Goal: Information Seeking & Learning: Learn about a topic

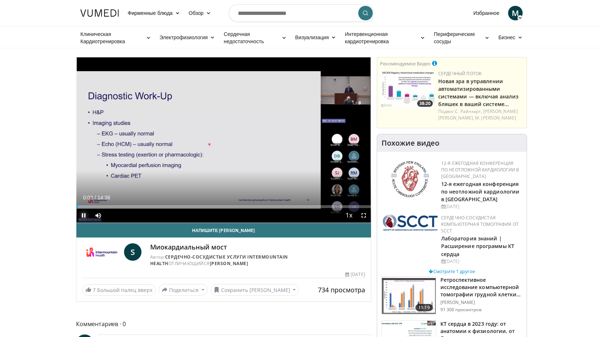
click at [84, 214] on span "Video Player" at bounding box center [83, 215] width 15 height 15
click at [82, 216] on span "Video Player" at bounding box center [83, 215] width 15 height 15
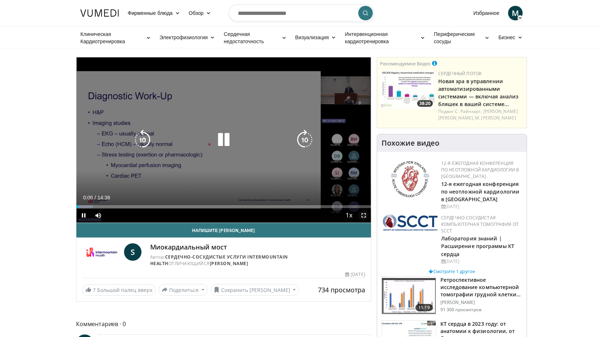
drag, startPoint x: 362, startPoint y: 214, endPoint x: 436, endPoint y: 263, distance: 88.7
click at [362, 214] on span "Video Player" at bounding box center [363, 215] width 15 height 15
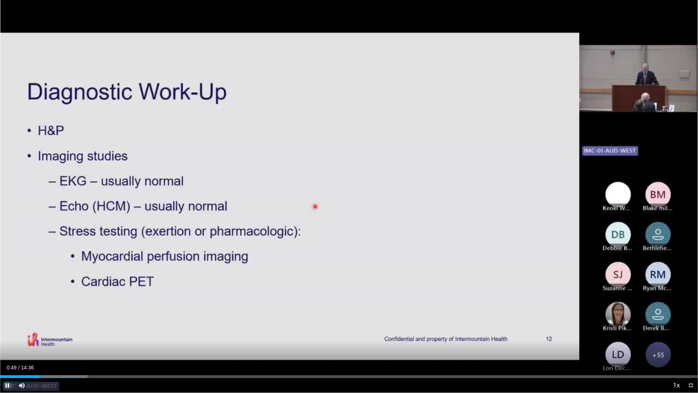
click at [8, 337] on span "Video Player" at bounding box center [7, 385] width 15 height 15
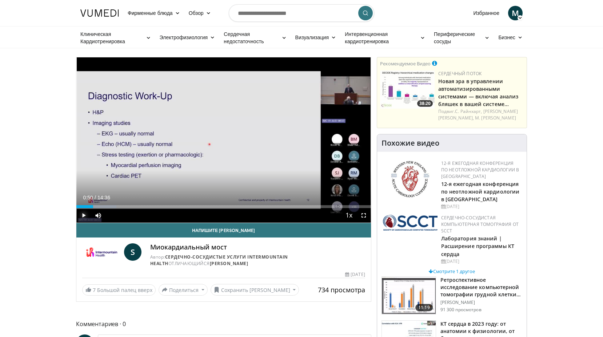
click at [83, 214] on span "Video Player" at bounding box center [83, 215] width 15 height 15
click at [87, 215] on span "Video Player" at bounding box center [83, 215] width 15 height 15
click at [84, 216] on span "Video Player" at bounding box center [83, 215] width 15 height 15
click at [83, 215] on span "Video Player" at bounding box center [83, 215] width 15 height 15
click at [83, 214] on span "Video Player" at bounding box center [83, 215] width 15 height 15
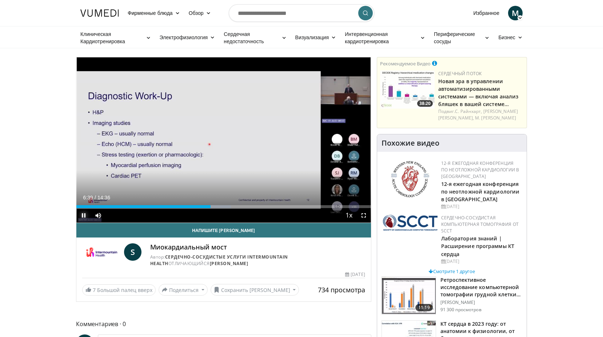
click at [83, 217] on span "Video Player" at bounding box center [83, 215] width 15 height 15
click at [365, 216] on span "Video Player" at bounding box center [363, 215] width 15 height 15
click at [85, 212] on span "Video Player" at bounding box center [83, 215] width 15 height 15
click at [84, 215] on span "Video Player" at bounding box center [83, 215] width 15 height 15
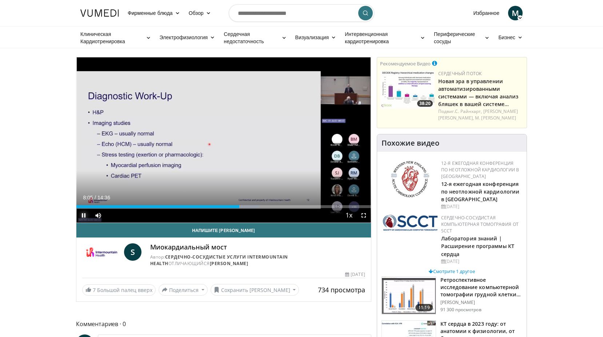
click at [82, 217] on span "Video Player" at bounding box center [83, 215] width 15 height 15
click at [83, 215] on span "Video Player" at bounding box center [83, 215] width 15 height 15
click at [86, 214] on span "Video Player" at bounding box center [83, 215] width 15 height 15
click at [85, 216] on span "Video Player" at bounding box center [83, 215] width 15 height 15
click at [84, 215] on span "Video Player" at bounding box center [83, 215] width 15 height 15
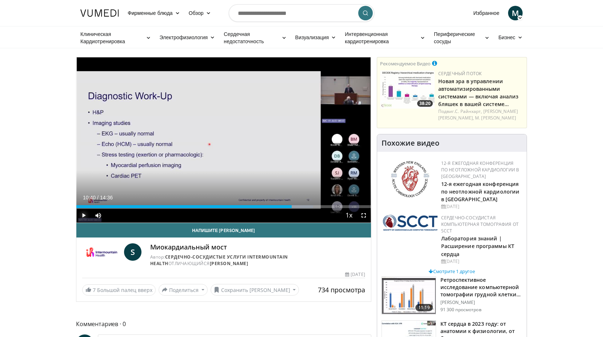
click at [84, 215] on span "Video Player" at bounding box center [83, 215] width 15 height 15
click at [317, 208] on div "Progress Bar" at bounding box center [317, 206] width 1 height 3
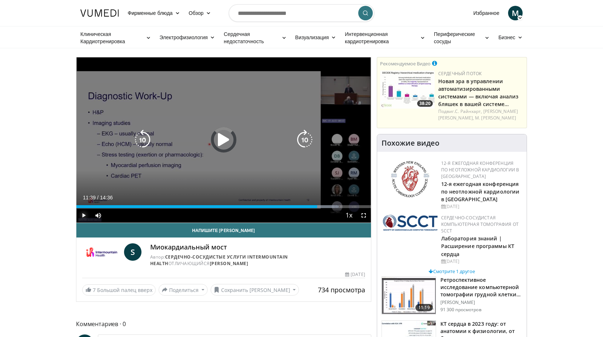
click at [312, 208] on div "11:39" at bounding box center [196, 206] width 241 height 3
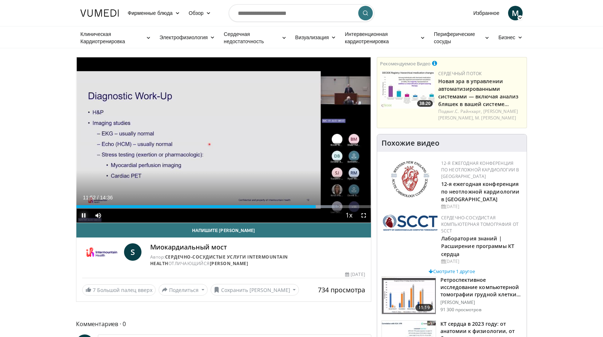
click at [83, 217] on span "Video Player" at bounding box center [83, 215] width 15 height 15
click at [362, 216] on span "Video Player" at bounding box center [363, 215] width 15 height 15
click at [157, 42] on link "Электрофизиология" at bounding box center [187, 37] width 64 height 15
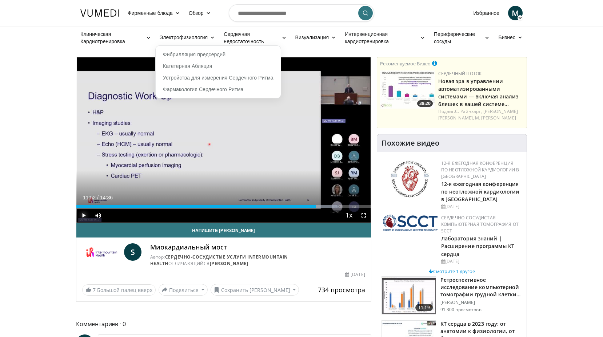
click at [82, 215] on span "Video Player" at bounding box center [83, 215] width 15 height 15
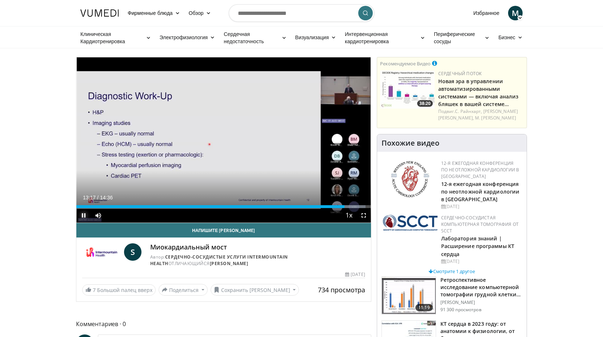
click at [82, 214] on span "Video Player" at bounding box center [83, 215] width 15 height 15
click at [364, 216] on span "Video Player" at bounding box center [363, 215] width 15 height 15
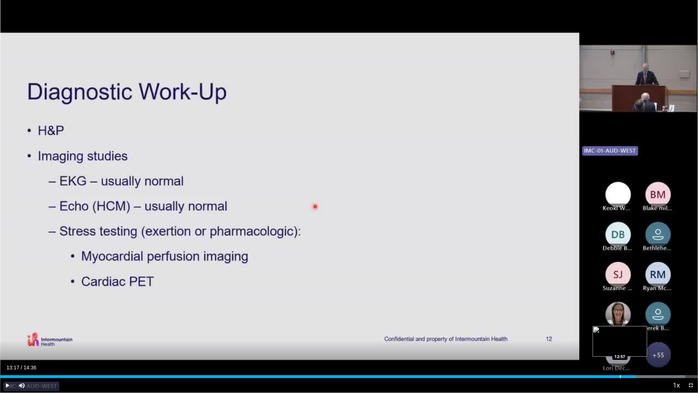
click at [608, 337] on div "Progress Bar" at bounding box center [620, 376] width 1 height 3
click at [8, 337] on span "Video Player" at bounding box center [7, 385] width 15 height 15
click at [7, 337] on span "Video Player" at bounding box center [7, 385] width 15 height 15
click at [8, 337] on span "Video Player" at bounding box center [7, 385] width 15 height 15
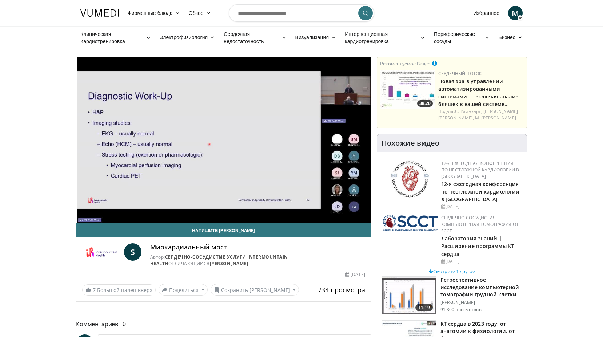
click at [84, 215] on video-js "**********" at bounding box center [223, 140] width 294 height 166
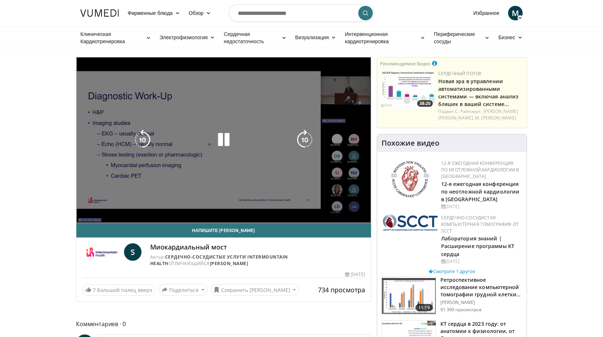
click at [84, 215] on video-js "**********" at bounding box center [223, 140] width 294 height 166
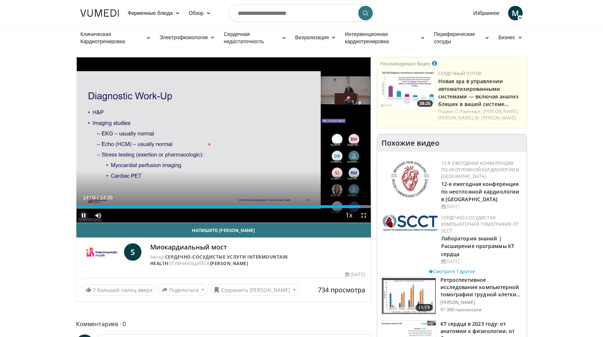
click at [86, 215] on span "Video Player" at bounding box center [83, 215] width 15 height 15
drag, startPoint x: 364, startPoint y: 215, endPoint x: 438, endPoint y: 264, distance: 88.7
click at [364, 215] on span "Video Player" at bounding box center [363, 215] width 15 height 15
click at [85, 214] on span "Video Player" at bounding box center [83, 215] width 15 height 15
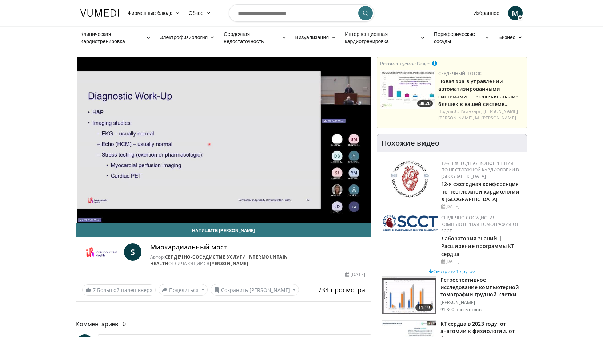
click at [84, 216] on video-js "**********" at bounding box center [223, 140] width 294 height 166
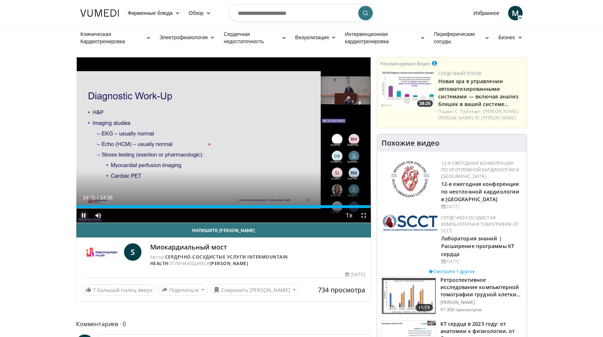
click at [85, 214] on span "Video Player" at bounding box center [83, 215] width 15 height 15
click at [253, 13] on input "Поиск тем, выступлений" at bounding box center [301, 12] width 145 height 17
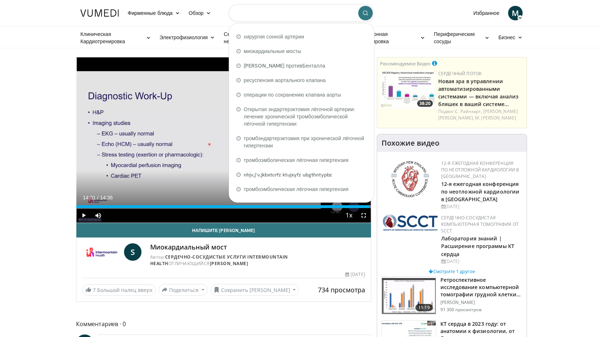
paste input "**********"
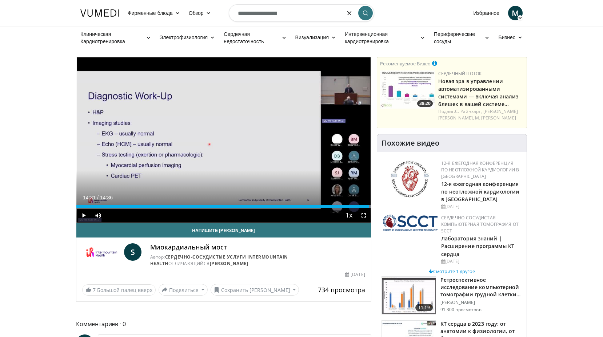
type input "**********"
click at [364, 12] on icon "submit" at bounding box center [365, 13] width 6 height 6
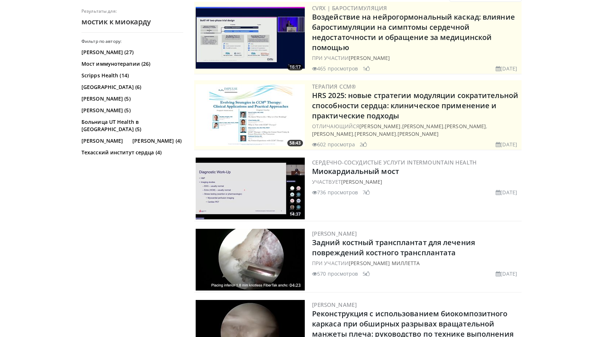
scroll to position [109, 0]
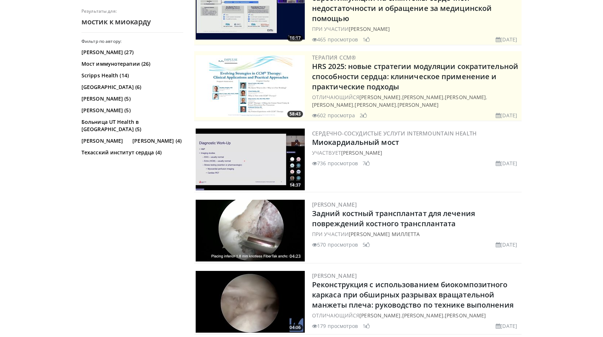
click at [256, 161] on img at bounding box center [250, 160] width 109 height 62
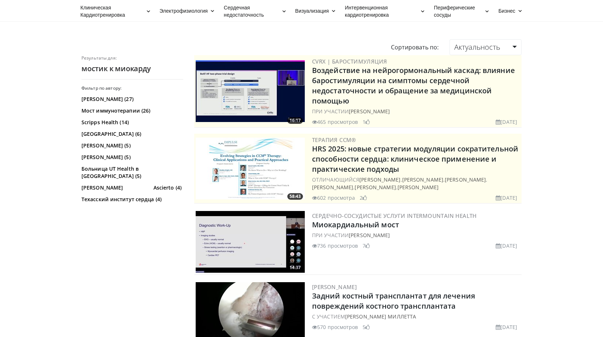
scroll to position [0, 0]
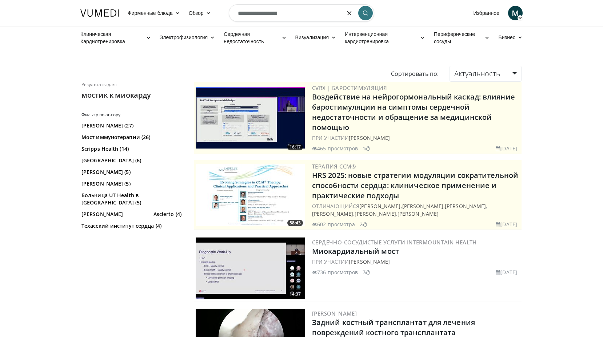
click at [300, 15] on input "**********" at bounding box center [301, 12] width 145 height 17
click at [351, 12] on icon "button" at bounding box center [349, 13] width 6 height 6
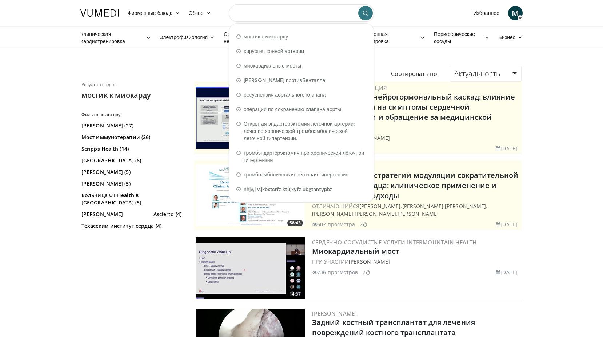
paste input "**********"
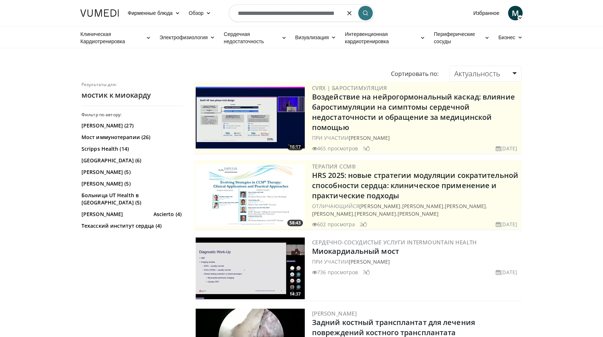
type input "**********"
click at [365, 13] on icon "submit" at bounding box center [365, 13] width 6 height 6
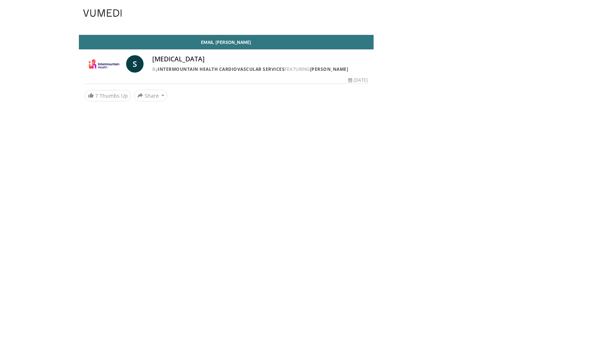
click at [256, 161] on body "Specialties Adult & Family Medicine Allergy, [MEDICAL_DATA], Immunology Anesthe…" at bounding box center [304, 168] width 608 height 337
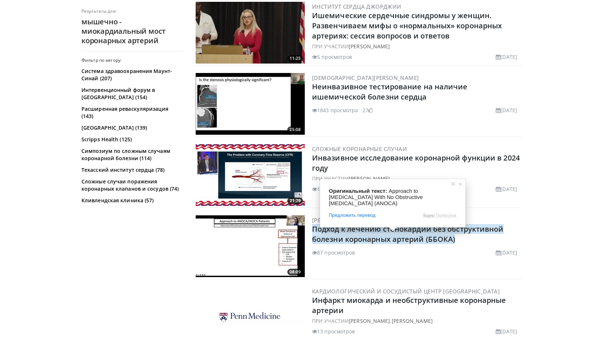
scroll to position [545, 0]
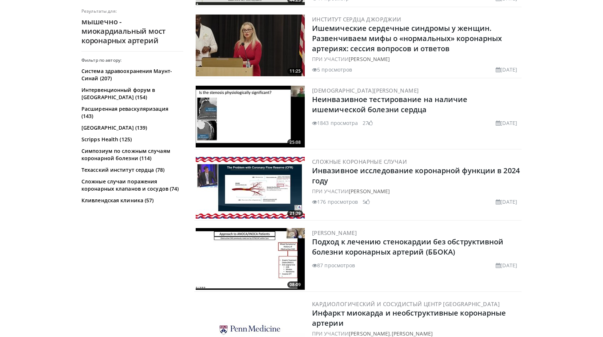
click at [249, 183] on img at bounding box center [250, 188] width 109 height 62
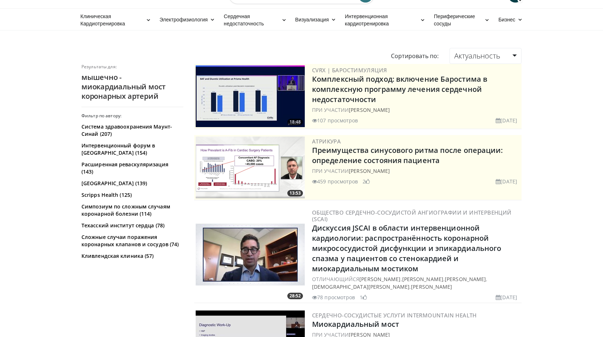
scroll to position [0, 0]
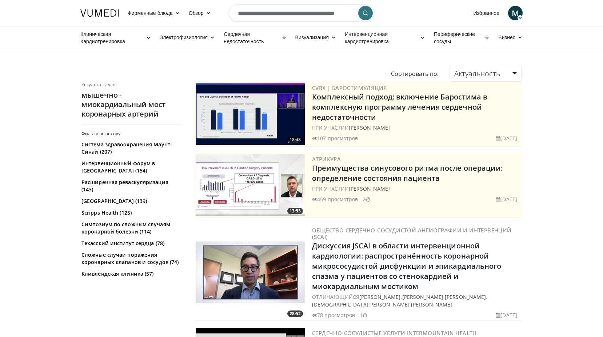
click at [348, 15] on form "**********" at bounding box center [301, 13] width 145 height 26
click at [348, 15] on icon "button" at bounding box center [349, 13] width 6 height 6
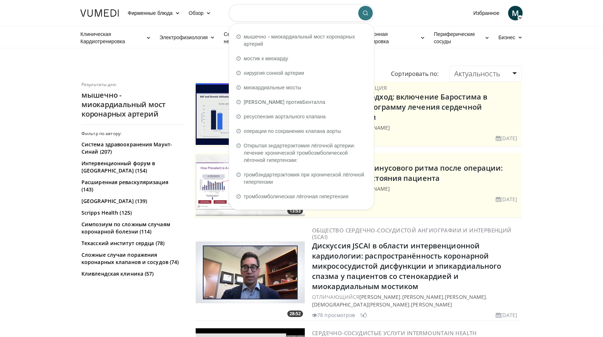
paste input "**********"
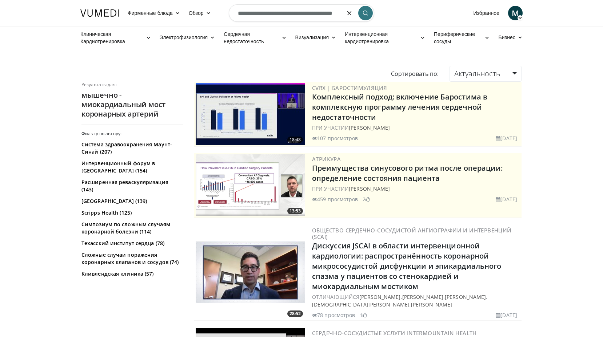
type input "**********"
click at [365, 13] on icon "submit" at bounding box center [365, 13] width 6 height 6
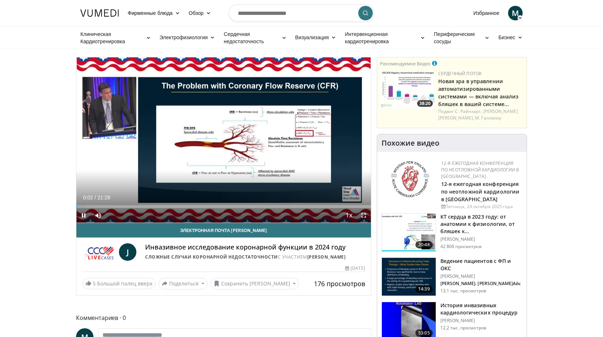
scroll to position [36, 0]
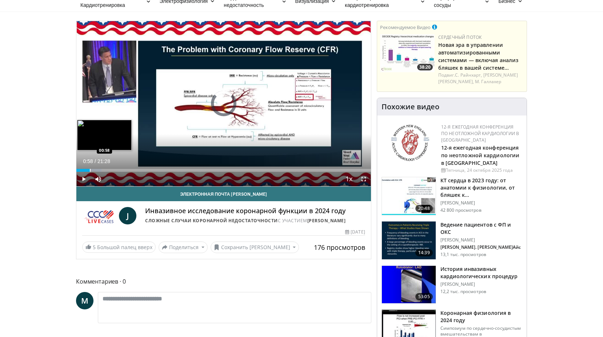
click at [90, 169] on div "Progress Bar" at bounding box center [90, 170] width 1 height 3
click at [95, 170] on div "Progress Bar" at bounding box center [95, 170] width 1 height 3
click at [101, 169] on div "Progress Bar" at bounding box center [99, 170] width 22 height 3
click at [111, 169] on div "Progress Bar" at bounding box center [111, 170] width 1 height 3
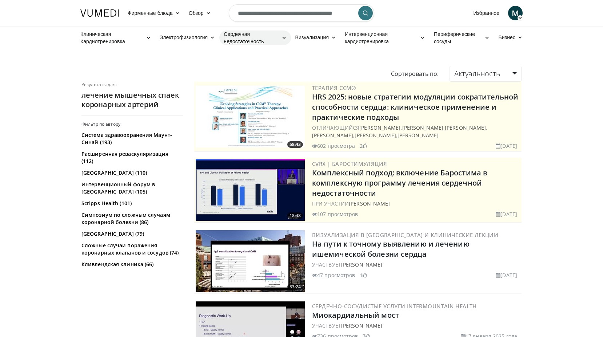
click at [234, 42] on ya-tr-span "Сердечная недостаточность" at bounding box center [251, 38] width 55 height 15
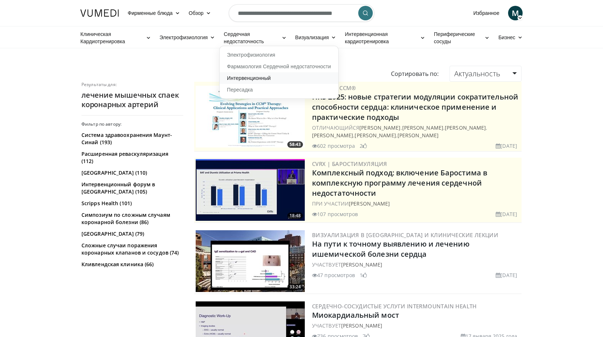
click at [242, 77] on link "Интервенционный" at bounding box center [279, 78] width 119 height 12
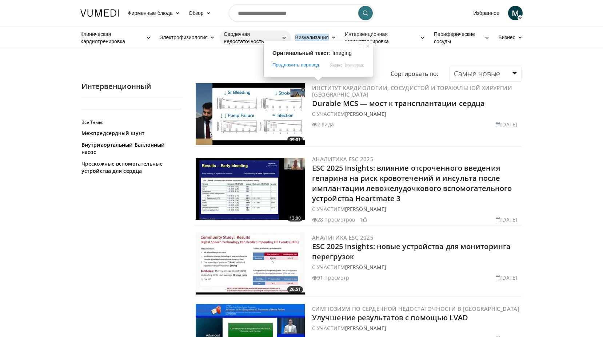
click at [240, 39] on ya-tr-span "Сердечная недостаточность" at bounding box center [251, 38] width 55 height 15
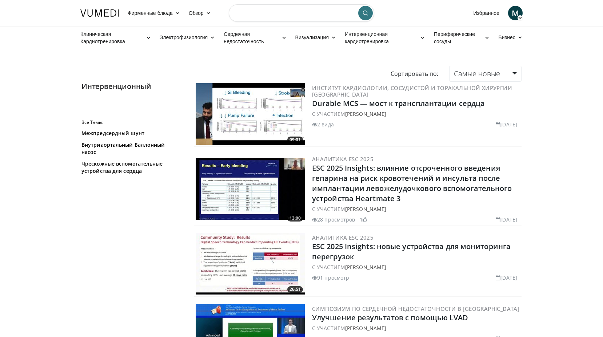
click at [258, 14] on input "Поиск тем, выступлений" at bounding box center [301, 12] width 145 height 17
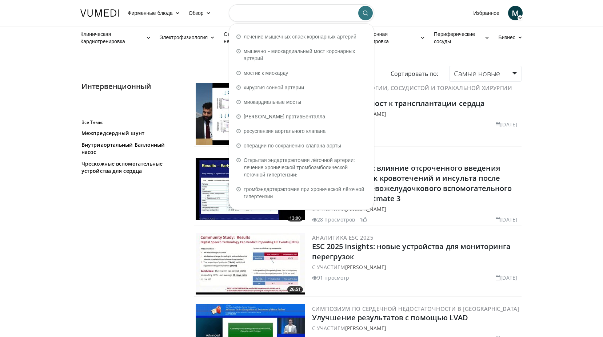
paste input "**********"
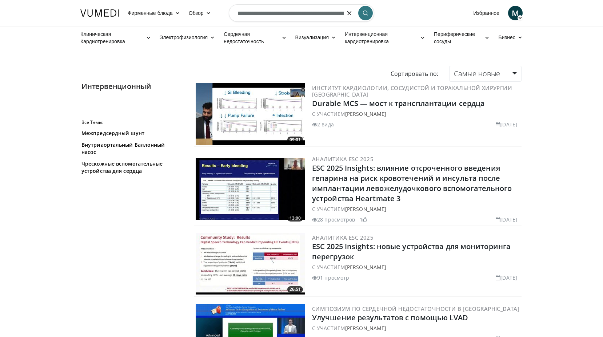
type input "**********"
click at [365, 12] on icon "submit" at bounding box center [365, 13] width 6 height 6
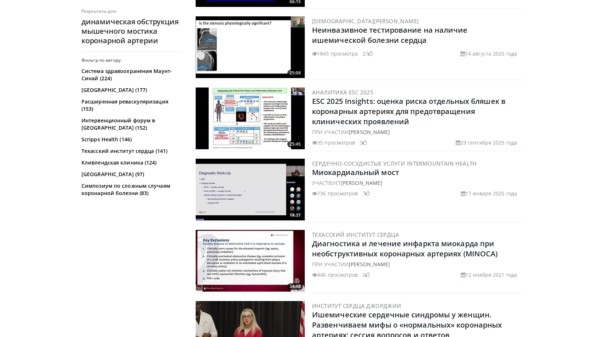
scroll to position [545, 0]
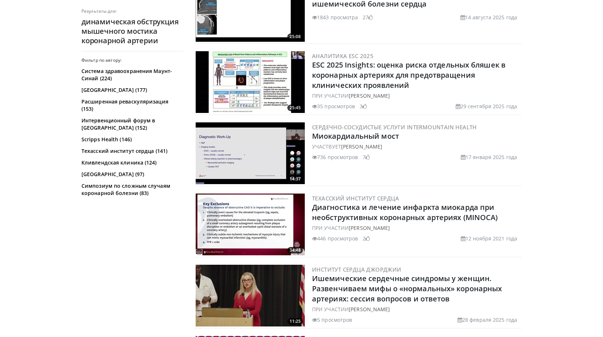
click at [260, 152] on img at bounding box center [250, 154] width 109 height 62
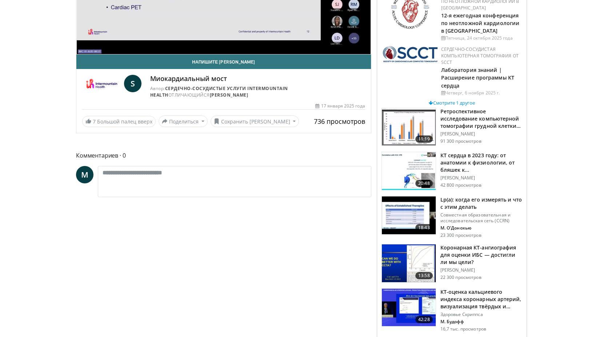
scroll to position [182, 0]
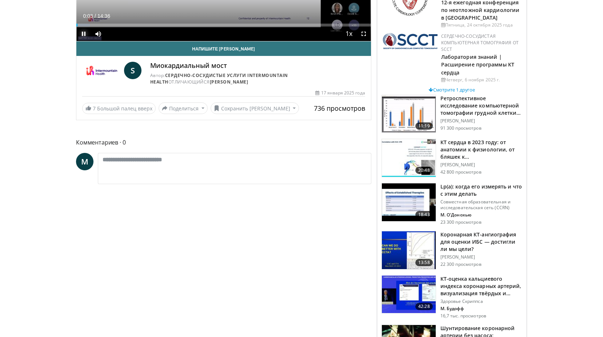
click at [86, 35] on span "Video Player" at bounding box center [83, 34] width 15 height 15
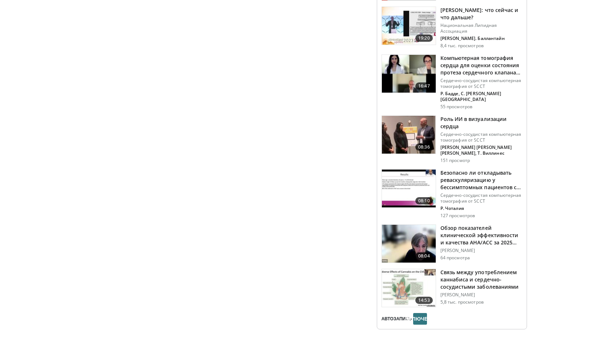
scroll to position [982, 0]
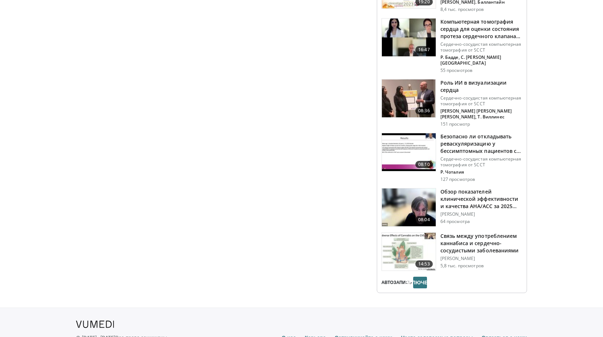
click at [414, 137] on img at bounding box center [409, 152] width 54 height 38
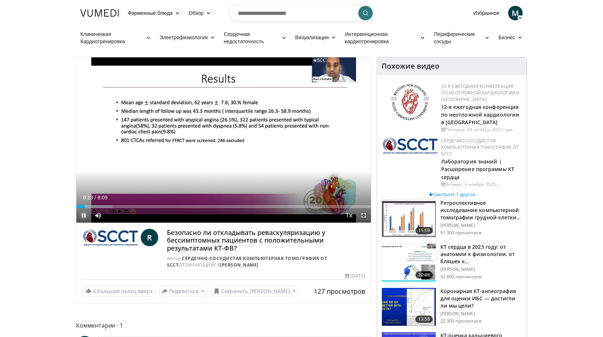
click at [85, 215] on span "Video Player" at bounding box center [83, 215] width 15 height 15
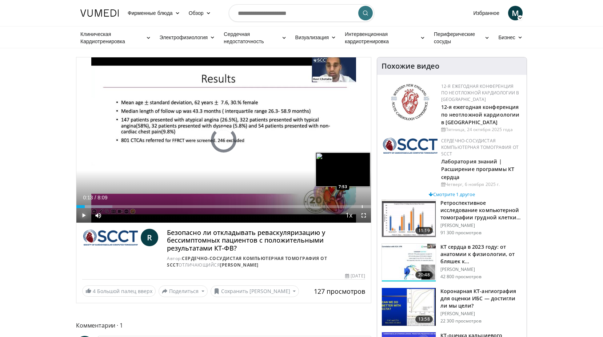
click at [362, 206] on div "Progress Bar" at bounding box center [362, 206] width 1 height 3
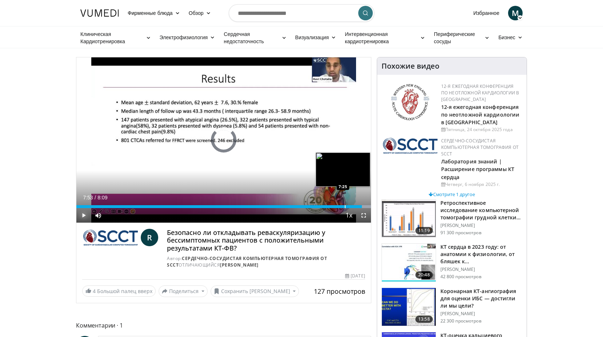
click at [345, 206] on div "Progress Bar" at bounding box center [345, 206] width 1 height 3
click at [335, 205] on div "Loaded : 100.00% 7:09 7:09" at bounding box center [223, 206] width 294 height 3
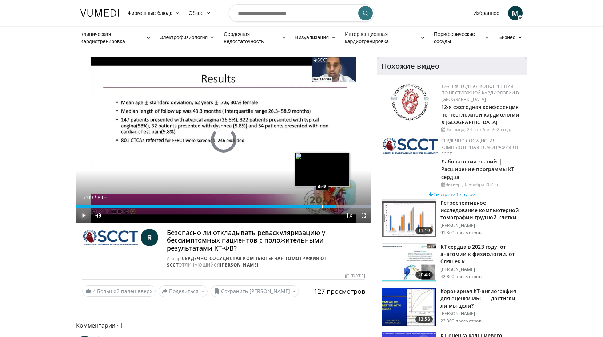
click at [322, 205] on div "7:09" at bounding box center [205, 206] width 259 height 3
click at [325, 206] on div "Progress Bar" at bounding box center [325, 206] width 1 height 3
click at [332, 206] on div "Progress Bar" at bounding box center [332, 206] width 1 height 3
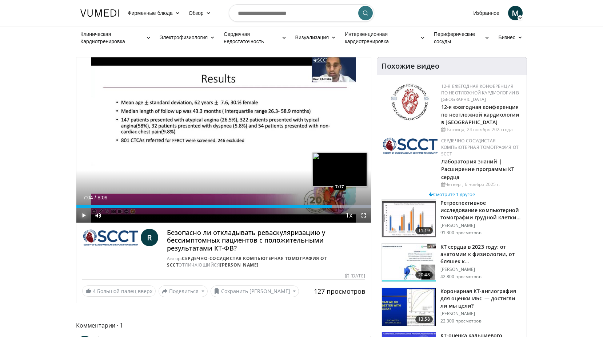
click at [340, 206] on div "Progress Bar" at bounding box center [343, 206] width 53 height 3
click at [343, 207] on div "Progress Bar" at bounding box center [343, 206] width 1 height 3
click at [346, 206] on div "Progress Bar" at bounding box center [346, 206] width 1 height 3
click at [348, 206] on div "Progress Bar" at bounding box center [348, 206] width 1 height 3
click at [351, 206] on div "Progress Bar" at bounding box center [351, 206] width 1 height 3
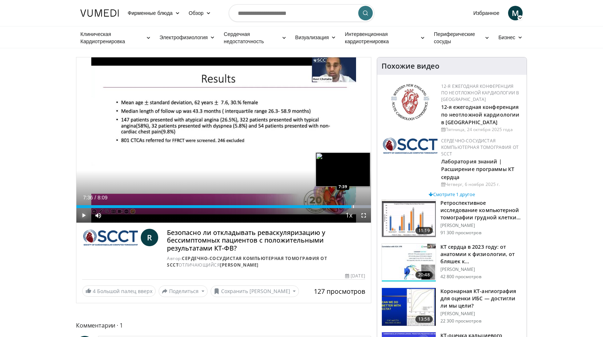
click at [353, 206] on div "Progress Bar" at bounding box center [353, 206] width 1 height 3
click at [356, 206] on div "Progress Bar" at bounding box center [356, 206] width 1 height 3
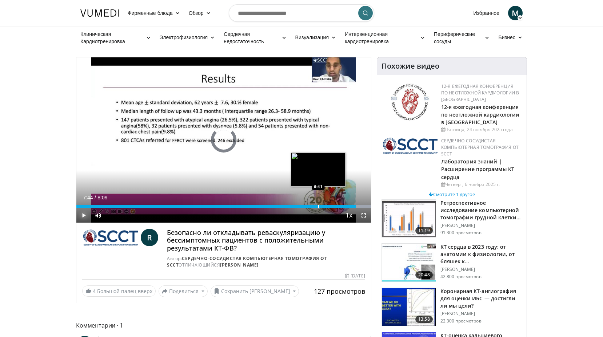
click at [318, 206] on div "Progress Bar" at bounding box center [318, 206] width 1 height 3
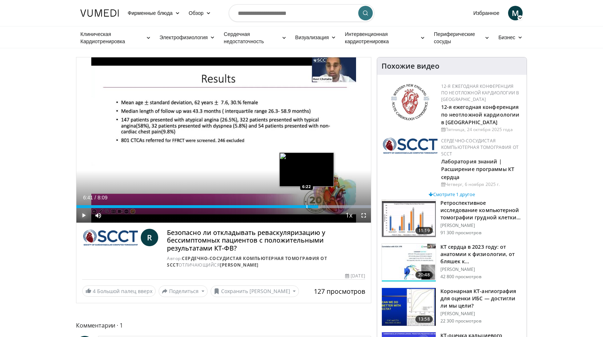
click at [306, 206] on div "Progress Bar" at bounding box center [306, 206] width 1 height 3
